Goal: Navigation & Orientation: Find specific page/section

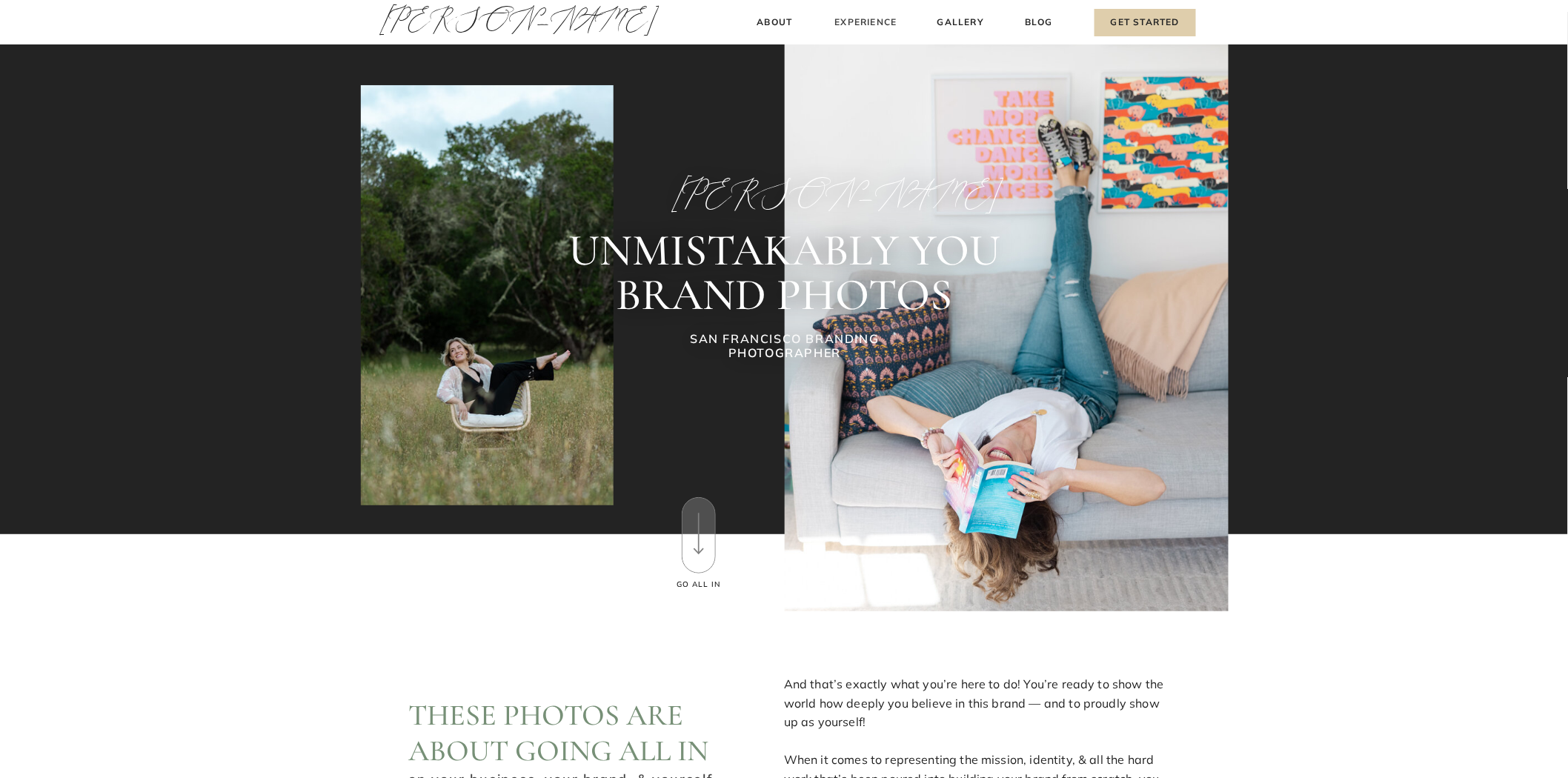
click at [873, 20] on h3 "Experience" at bounding box center [866, 23] width 66 height 16
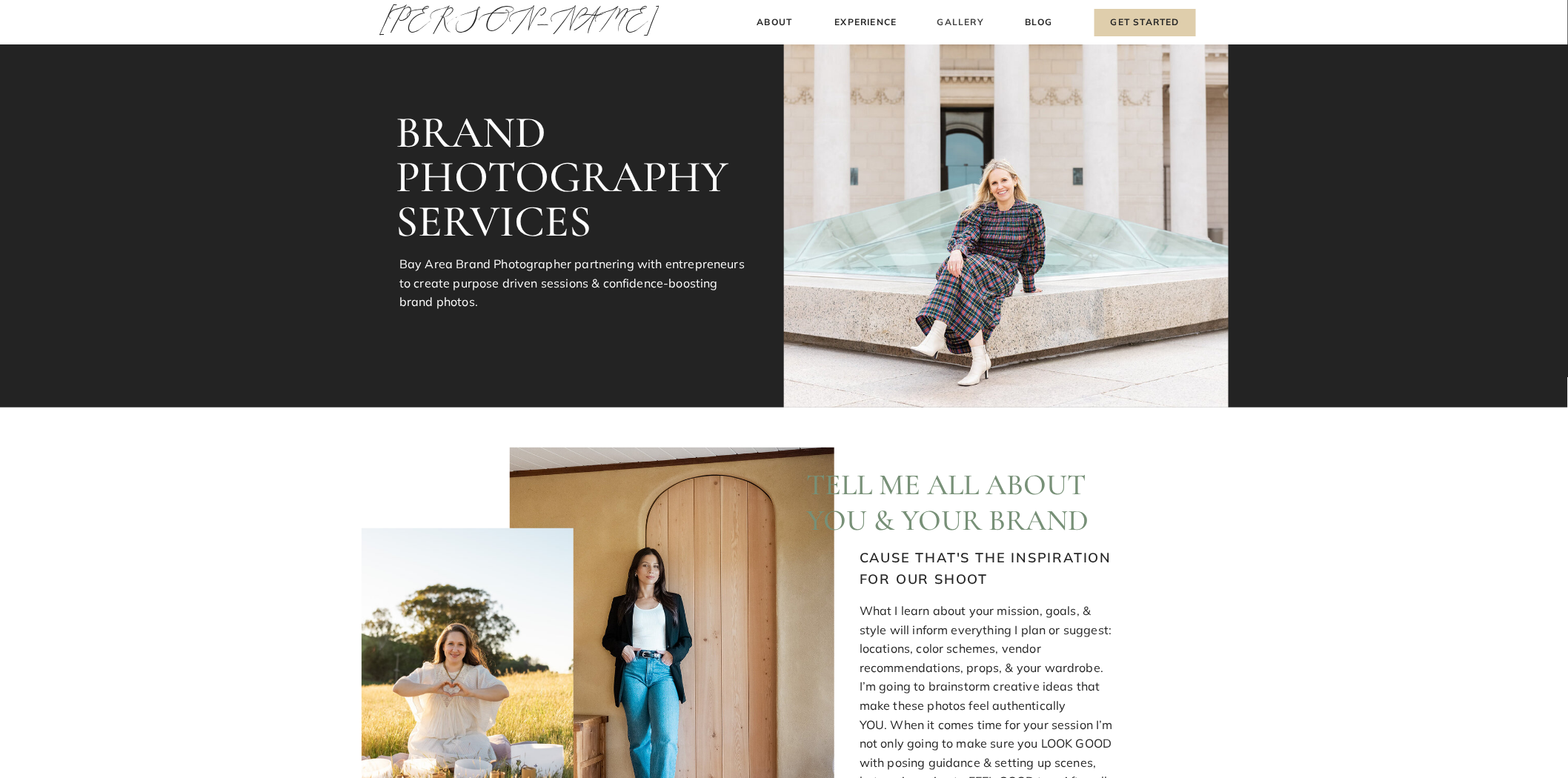
click at [954, 21] on h3 "Gallery" at bounding box center [960, 23] width 49 height 16
